Goal: Task Accomplishment & Management: Complete application form

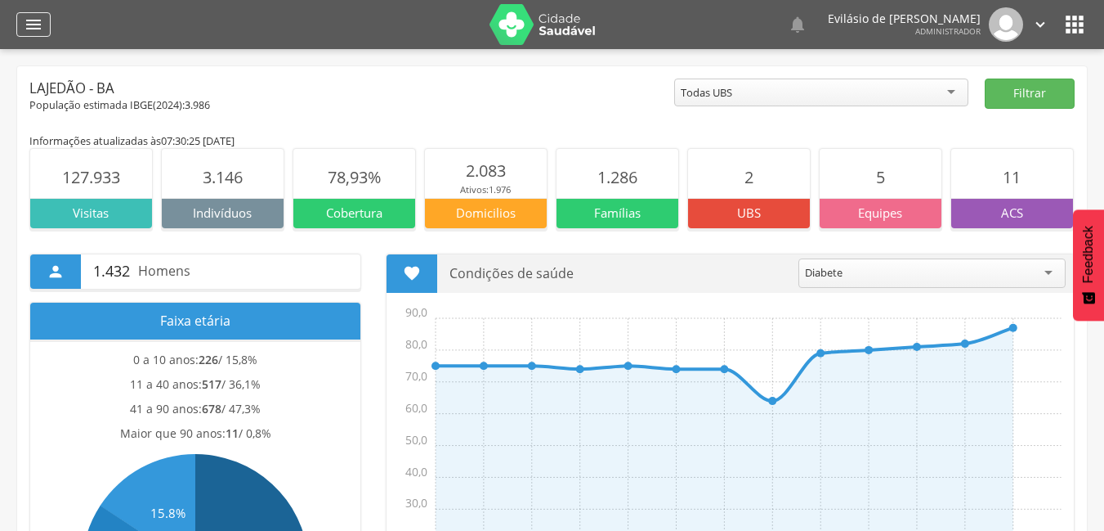
click at [28, 20] on icon "" at bounding box center [34, 25] width 20 height 20
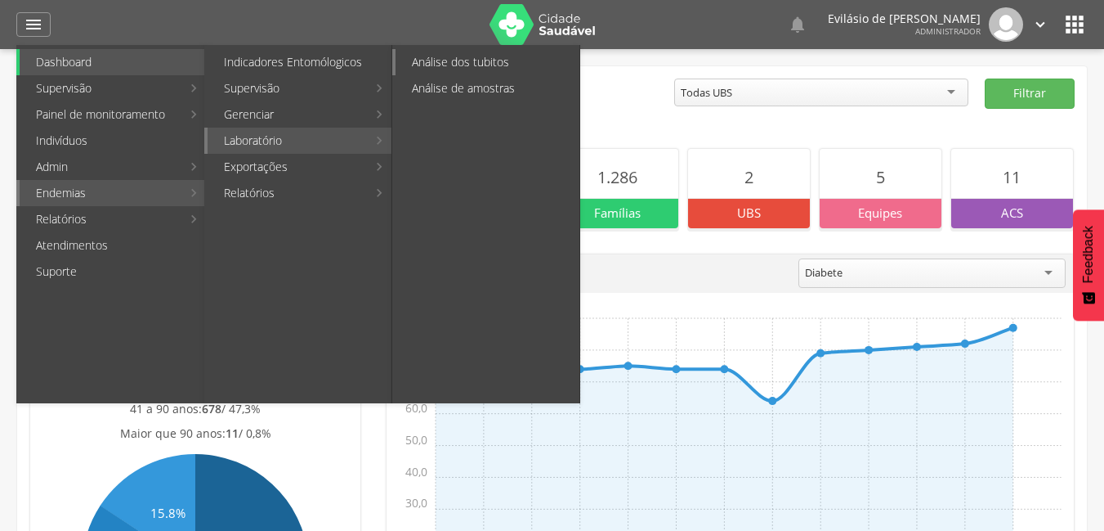
click at [424, 60] on link "Análise dos tubitos" at bounding box center [488, 62] width 184 height 26
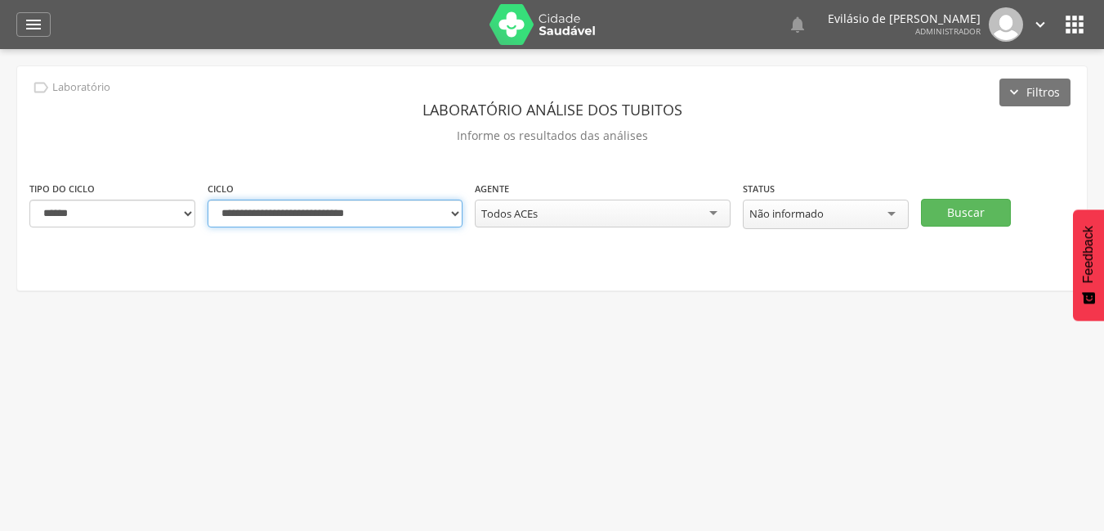
click at [456, 213] on select "**********" at bounding box center [335, 213] width 255 height 28
select select "**********"
click at [208, 199] on select "**********" at bounding box center [335, 213] width 255 height 28
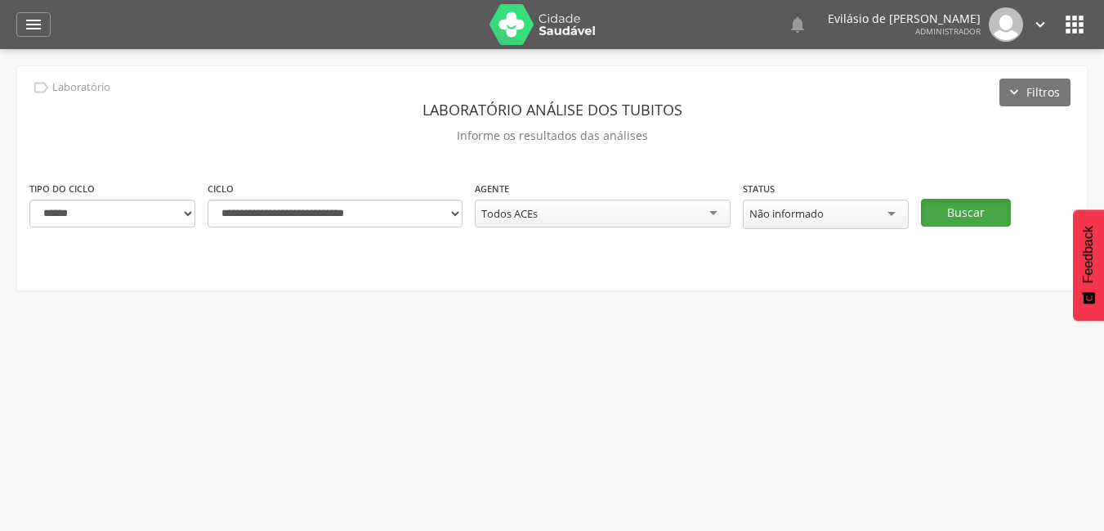
click at [951, 217] on button "Buscar" at bounding box center [966, 213] width 90 height 28
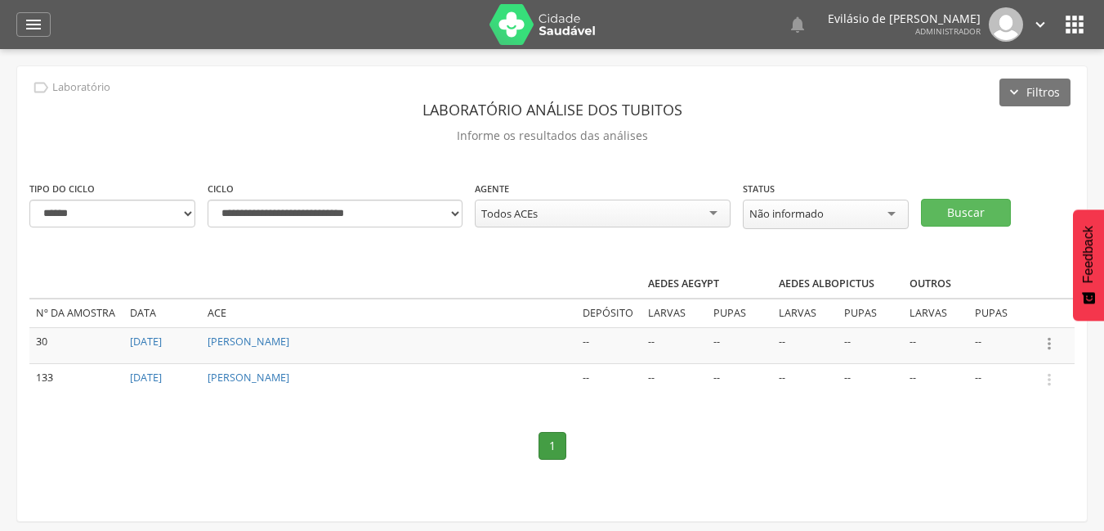
click at [1050, 338] on icon "" at bounding box center [1050, 343] width 18 height 18
click at [1008, 317] on link "Informar resultado" at bounding box center [993, 316] width 129 height 20
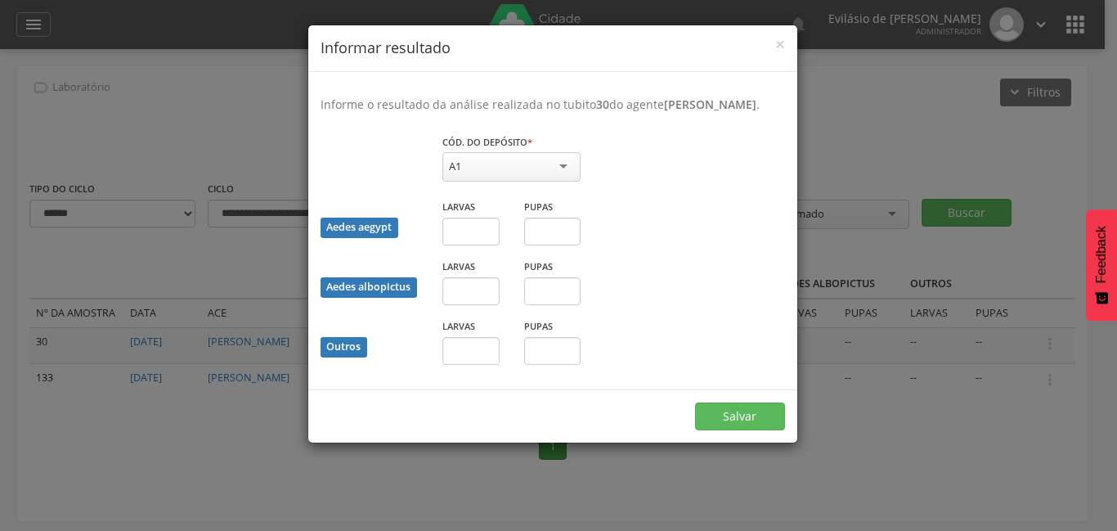
click at [562, 165] on div "A1" at bounding box center [511, 166] width 138 height 29
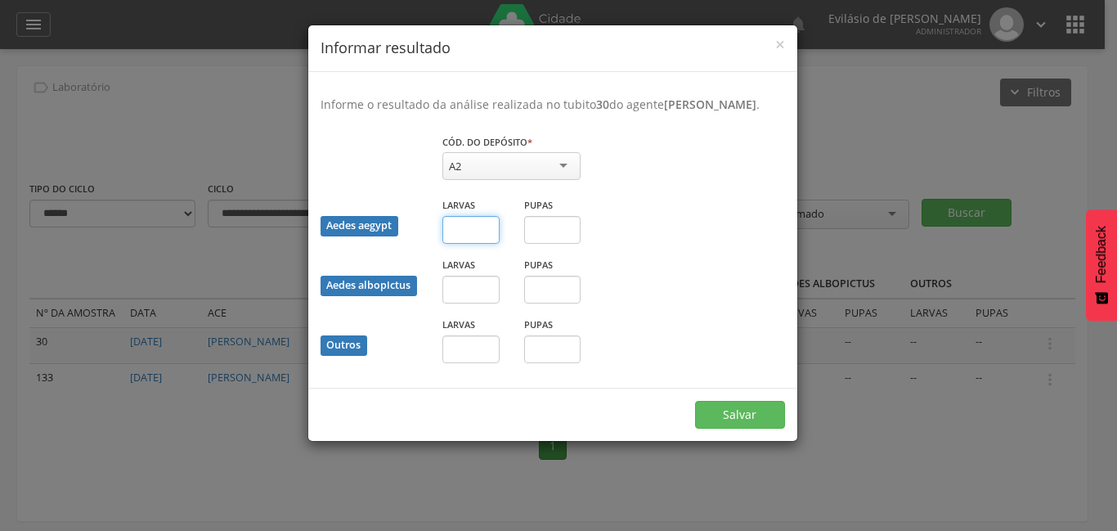
click at [483, 225] on input "text" at bounding box center [470, 230] width 57 height 28
type input "*"
click at [547, 225] on input "text" at bounding box center [552, 230] width 57 height 28
type input "*"
click at [473, 287] on input "text" at bounding box center [470, 289] width 57 height 28
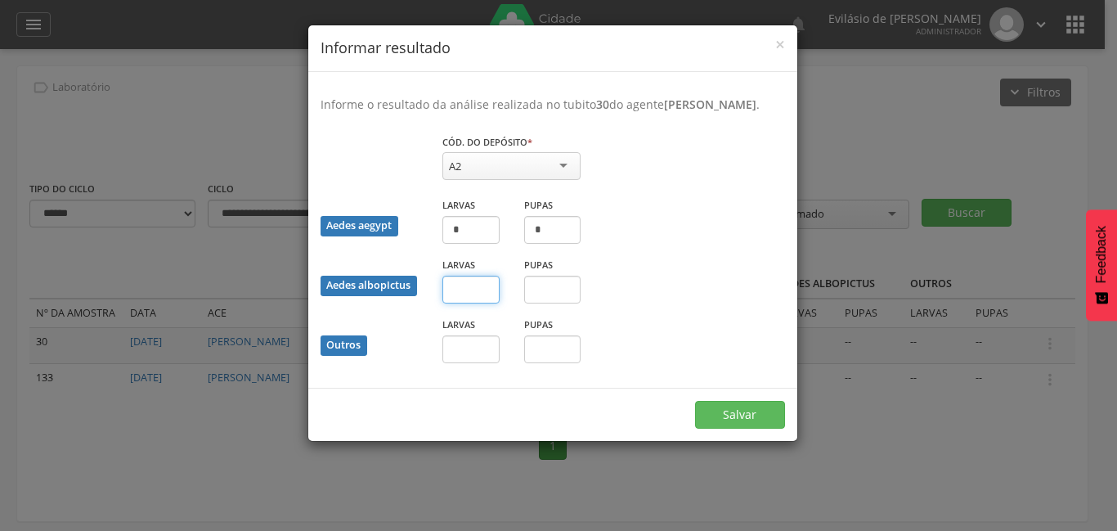
click at [466, 287] on input "text" at bounding box center [470, 289] width 57 height 28
type input "*"
click at [551, 288] on input "text" at bounding box center [552, 289] width 57 height 28
type input "*"
click at [463, 347] on input "text" at bounding box center [470, 349] width 57 height 28
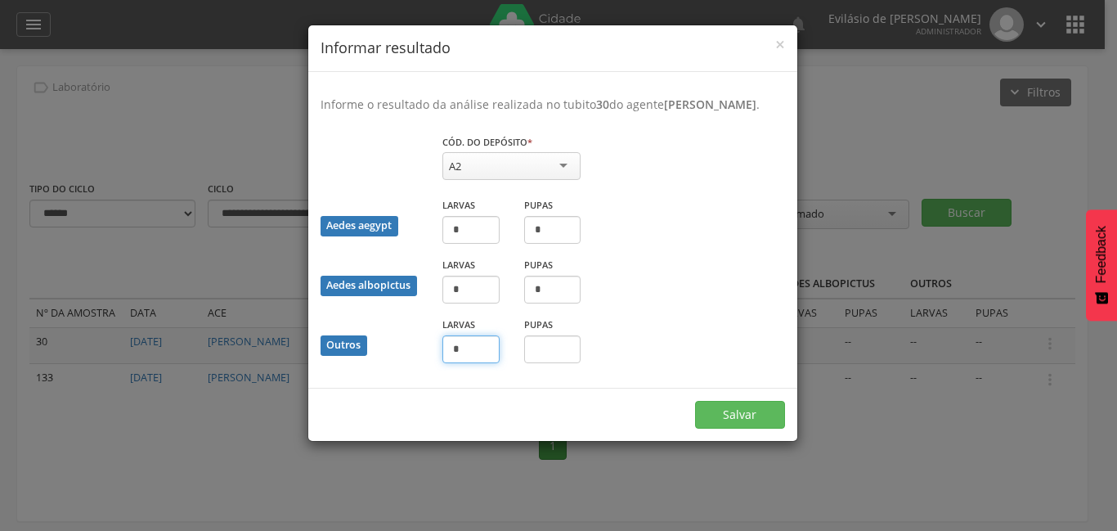
type input "*"
click at [538, 350] on input "text" at bounding box center [552, 349] width 57 height 28
type input "*"
click at [723, 414] on button "Salvar" at bounding box center [740, 415] width 90 height 28
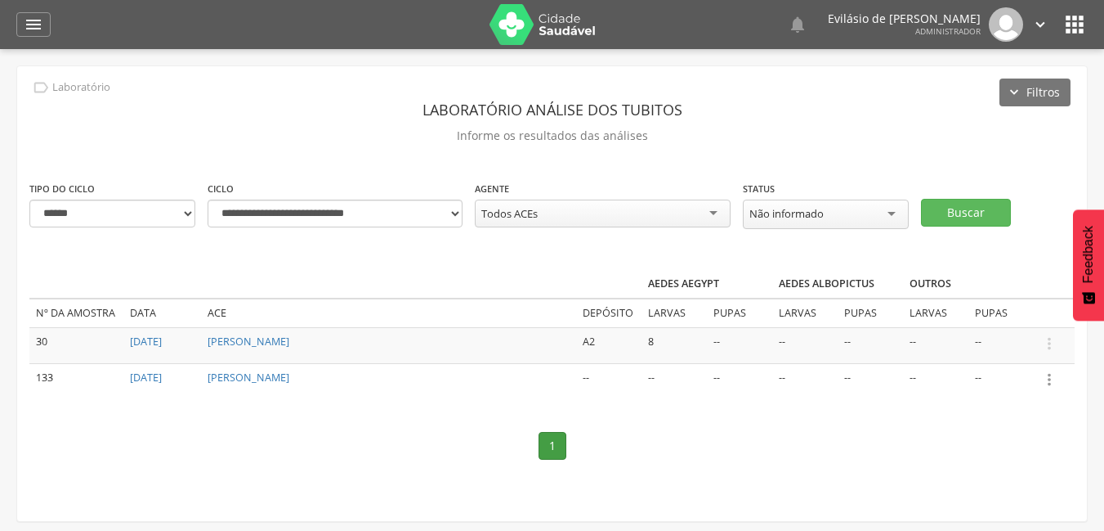
click at [1050, 378] on icon "" at bounding box center [1050, 379] width 18 height 18
click at [1003, 351] on link "Informar resultado" at bounding box center [993, 352] width 129 height 20
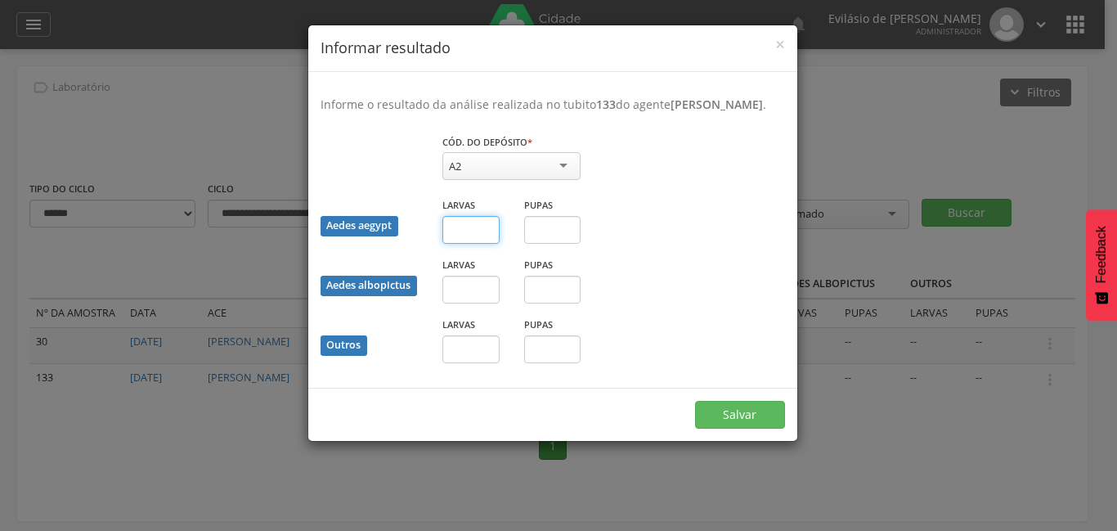
click at [471, 230] on input "text" at bounding box center [470, 230] width 57 height 28
type input "*"
click at [543, 231] on input "text" at bounding box center [552, 230] width 57 height 28
type input "*"
click at [479, 287] on input "text" at bounding box center [470, 289] width 57 height 28
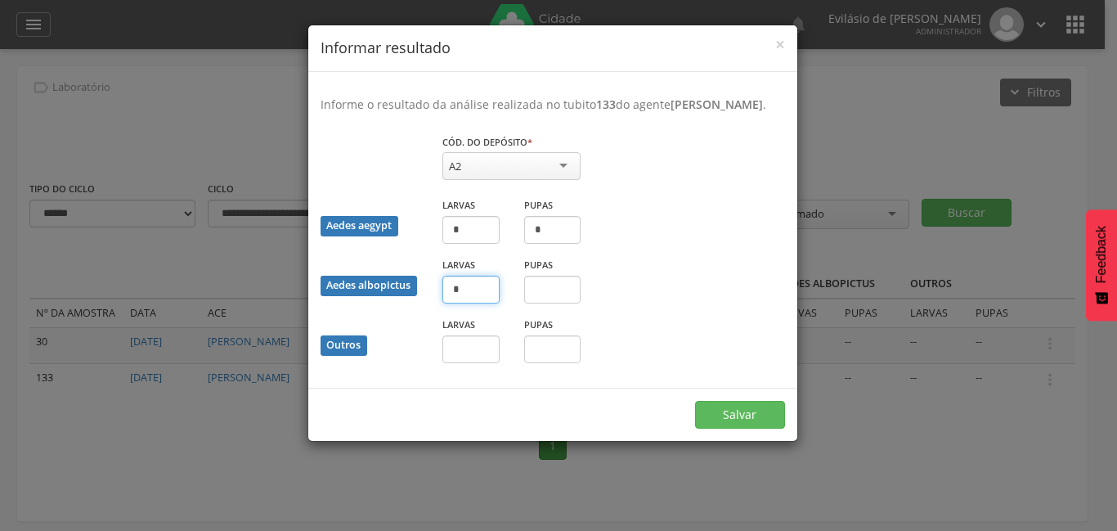
type input "*"
click at [563, 289] on input "text" at bounding box center [552, 289] width 57 height 28
type input "*"
click at [464, 347] on input "text" at bounding box center [470, 349] width 57 height 28
type input "*"
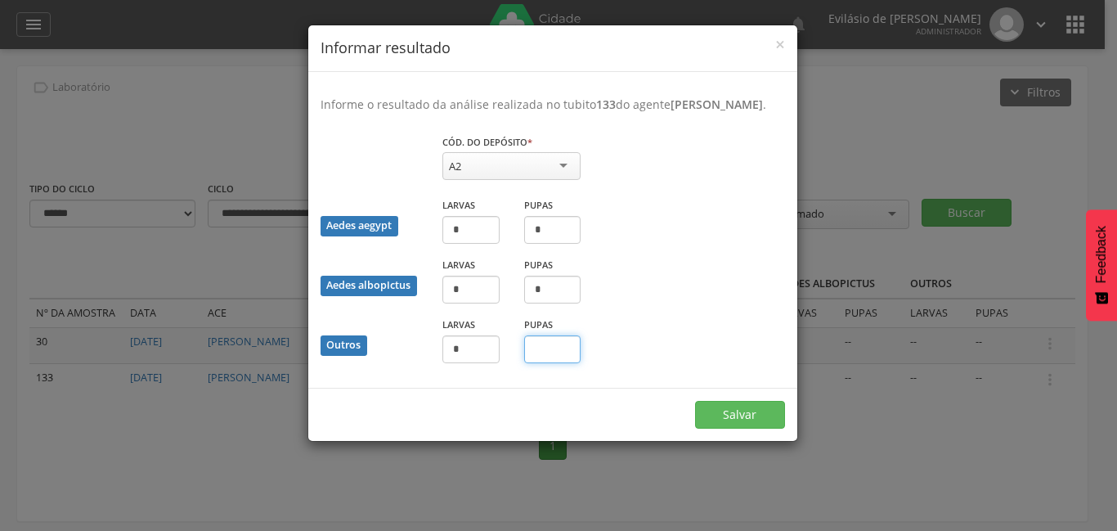
click at [544, 348] on input "text" at bounding box center [552, 349] width 57 height 28
type input "*"
click at [759, 412] on button "Salvar" at bounding box center [740, 415] width 90 height 28
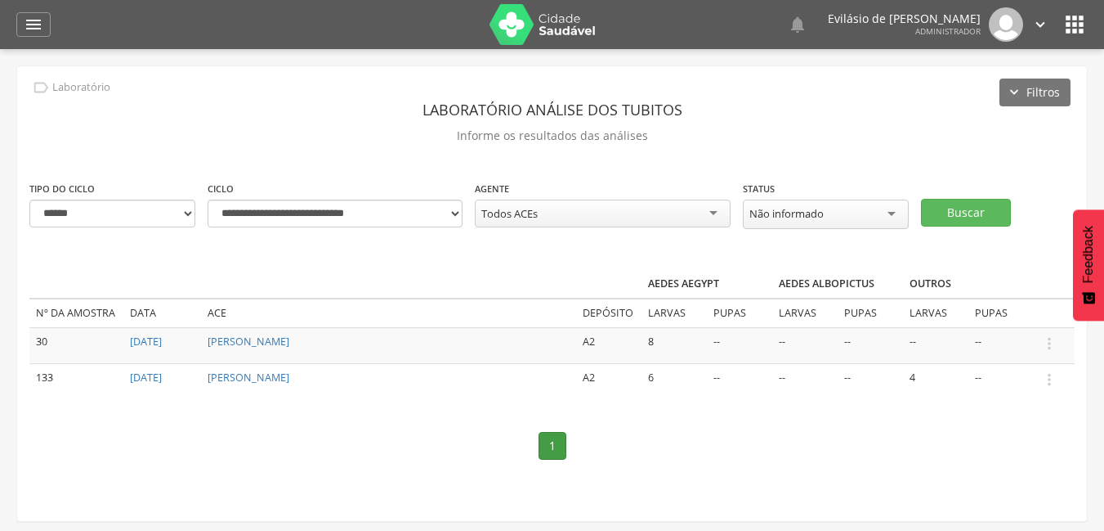
click at [1038, 22] on icon "" at bounding box center [1041, 25] width 18 height 18
click at [962, 92] on link "Sair" at bounding box center [984, 94] width 129 height 20
